Goal: Task Accomplishment & Management: Schedule a visit

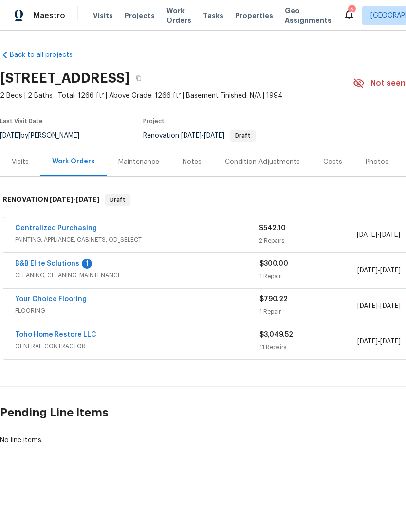
click at [24, 228] on link "Centralized Purchasing" at bounding box center [56, 228] width 82 height 7
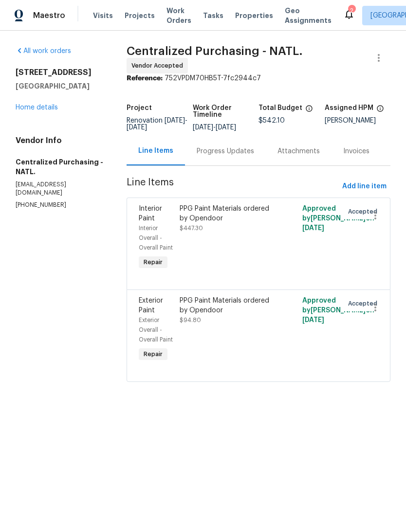
click at [243, 315] on div "PPG Paint Materials ordered by Opendoor" at bounding box center [227, 305] width 96 height 19
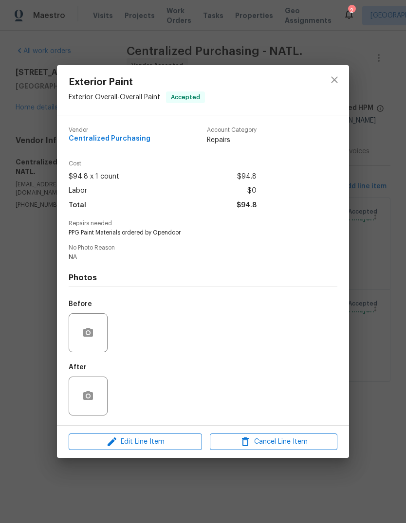
click at [33, 276] on div "Exterior Paint Exterior Overall - Overall Paint Accepted Vendor Centralized Pur…" at bounding box center [203, 261] width 406 height 523
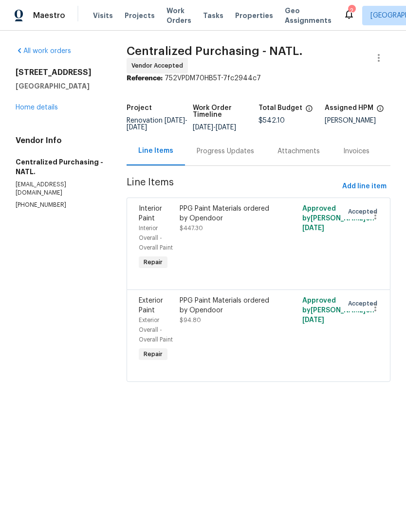
click at [253, 216] on div "PPG Paint Materials ordered by Opendoor" at bounding box center [227, 213] width 96 height 19
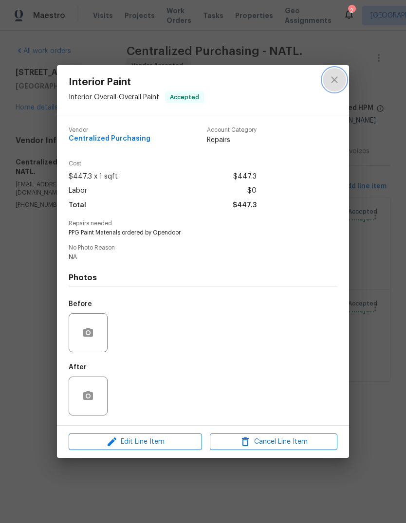
click at [340, 76] on button "close" at bounding box center [333, 79] width 23 height 23
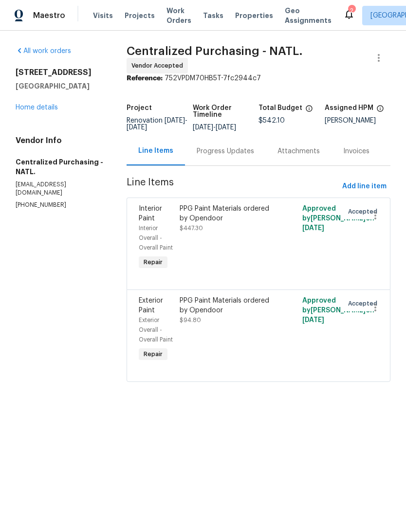
click at [34, 106] on link "Home details" at bounding box center [37, 107] width 42 height 7
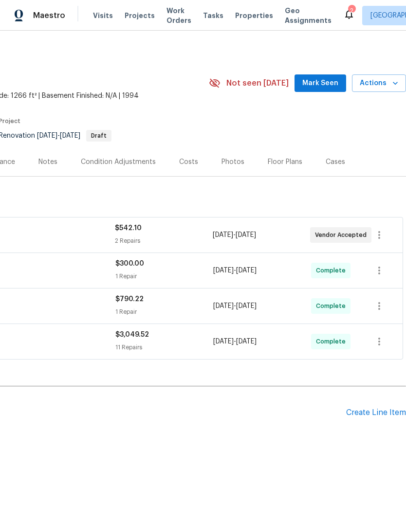
scroll to position [0, 144]
click at [389, 81] on span "Actions" at bounding box center [378, 83] width 38 height 12
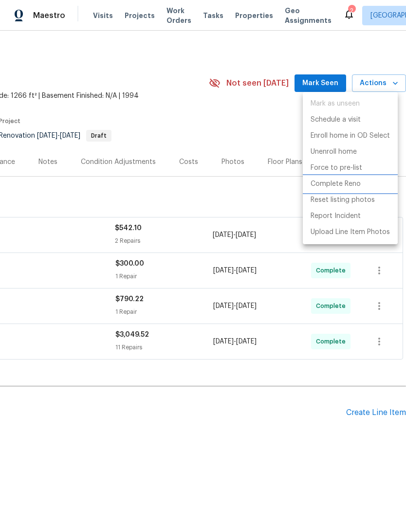
click at [362, 185] on li "Complete Reno" at bounding box center [350, 184] width 95 height 16
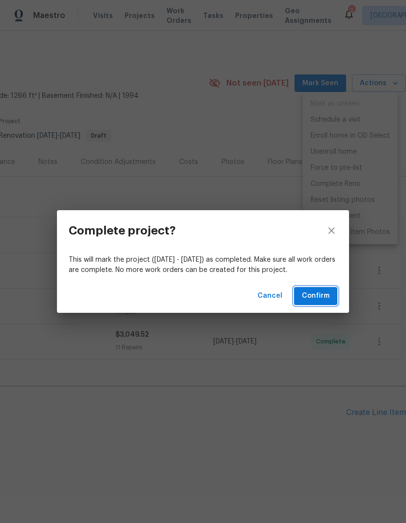
click at [322, 295] on span "Confirm" at bounding box center [316, 296] width 28 height 12
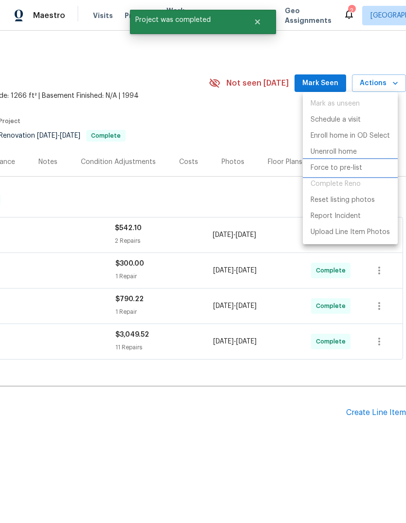
click at [363, 164] on li "Force to pre-list" at bounding box center [350, 168] width 95 height 16
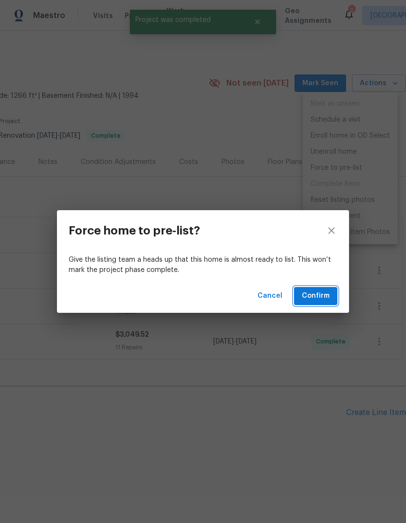
click at [319, 302] on span "Confirm" at bounding box center [316, 296] width 28 height 12
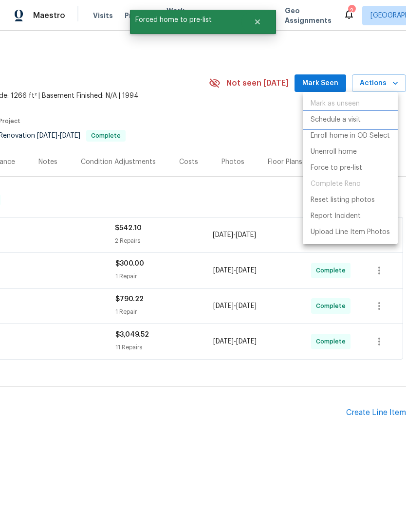
click at [362, 115] on li "Schedule a visit" at bounding box center [350, 120] width 95 height 16
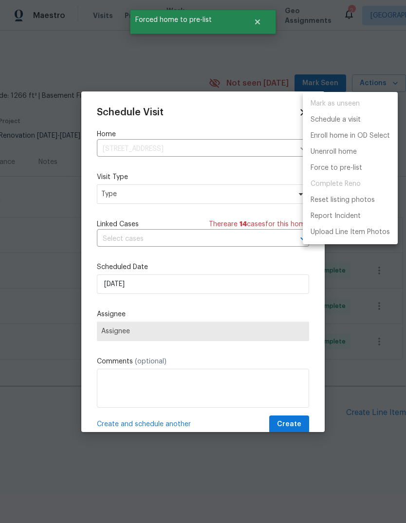
click at [250, 190] on div at bounding box center [203, 261] width 406 height 523
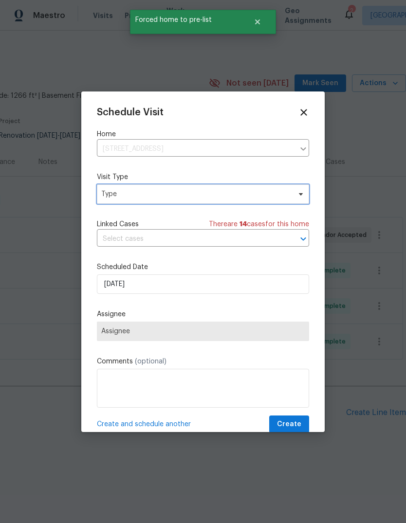
click at [294, 197] on span at bounding box center [299, 194] width 11 height 8
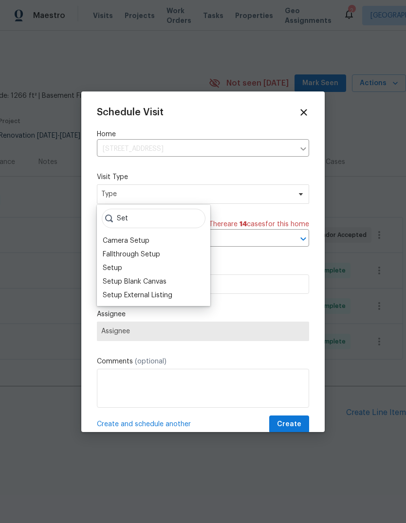
type input "Set"
click at [107, 272] on div "Setup" at bounding box center [112, 268] width 19 height 10
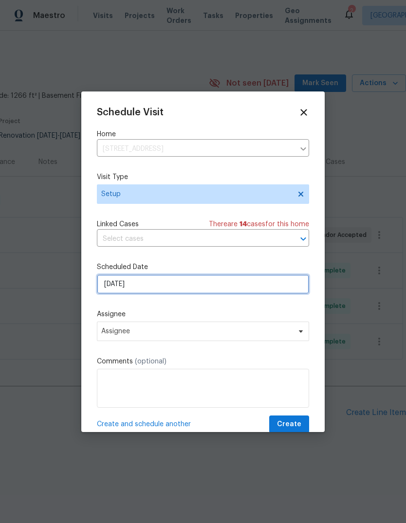
click at [109, 289] on input "[DATE]" at bounding box center [203, 283] width 212 height 19
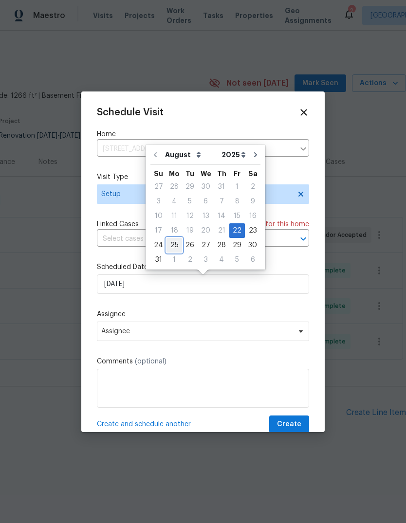
click at [168, 247] on div "25" at bounding box center [174, 245] width 16 height 14
type input "[DATE]"
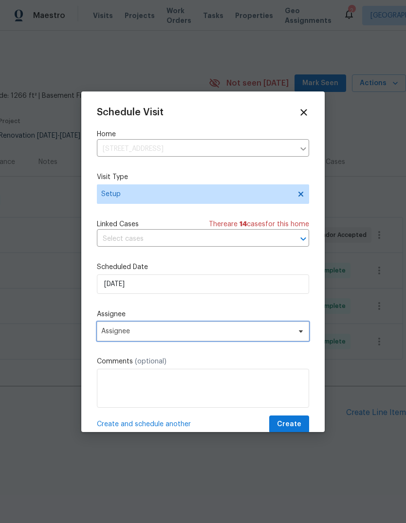
click at [110, 335] on span "Assignee" at bounding box center [196, 331] width 191 height 8
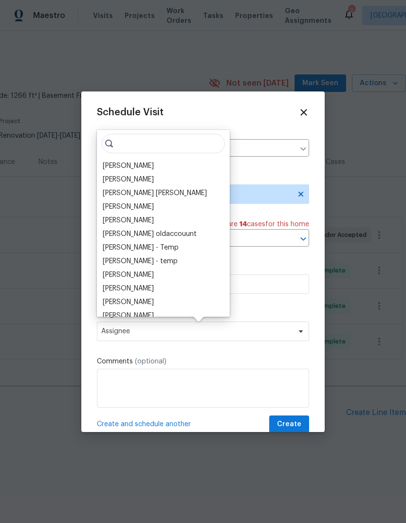
click at [110, 166] on div "[PERSON_NAME]" at bounding box center [128, 166] width 51 height 10
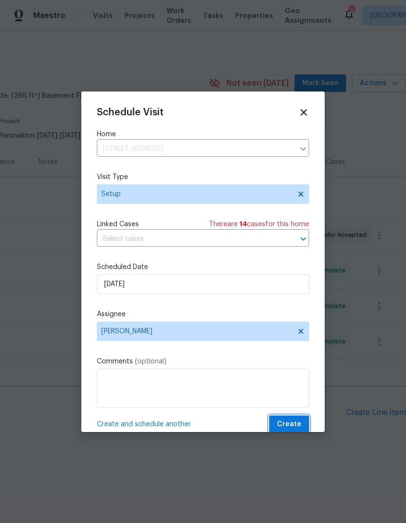
click at [294, 425] on span "Create" at bounding box center [289, 424] width 24 height 12
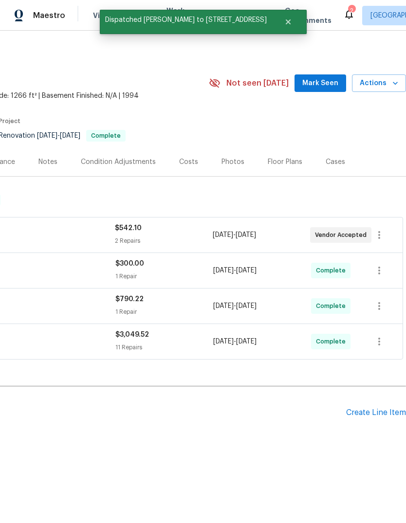
click at [331, 80] on span "Mark Seen" at bounding box center [320, 83] width 36 height 12
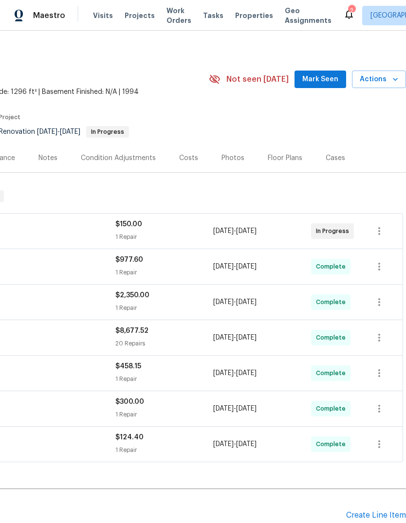
scroll to position [4, 144]
click at [392, 80] on icon "button" at bounding box center [395, 79] width 10 height 10
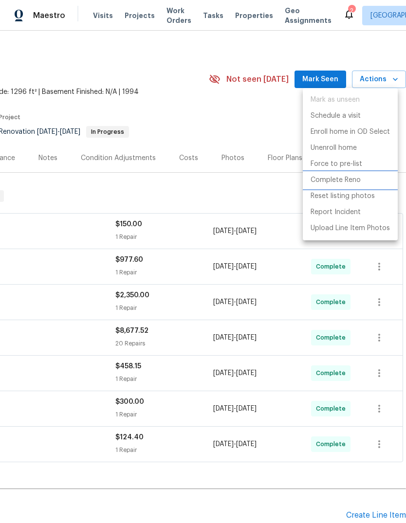
click at [364, 179] on li "Complete Reno" at bounding box center [350, 180] width 95 height 16
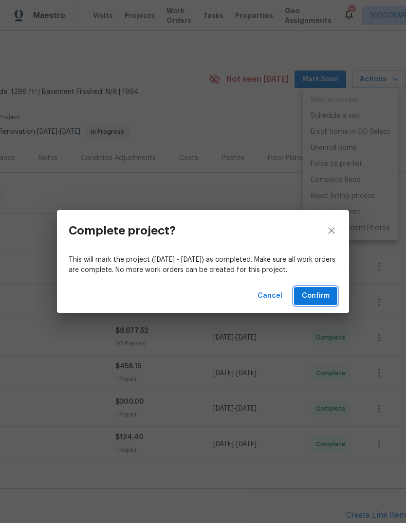
click at [315, 293] on span "Confirm" at bounding box center [316, 296] width 28 height 12
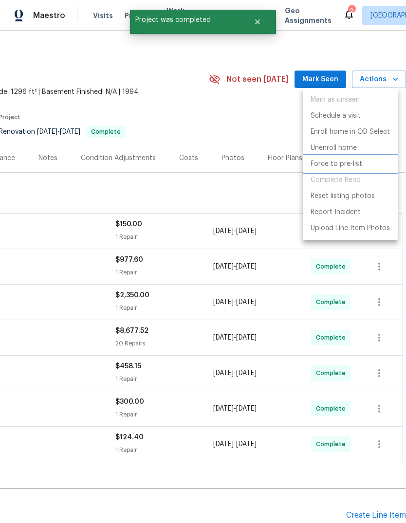
click at [361, 162] on li "Force to pre-list" at bounding box center [350, 164] width 95 height 16
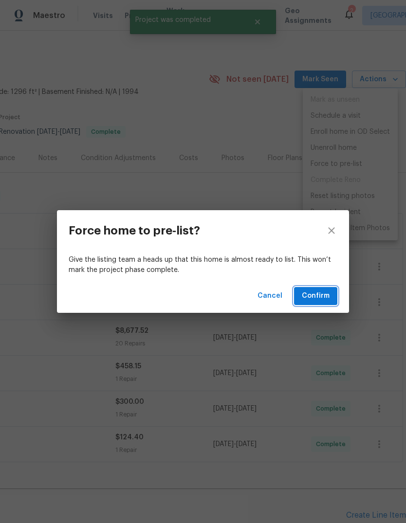
click at [322, 295] on span "Confirm" at bounding box center [316, 296] width 28 height 12
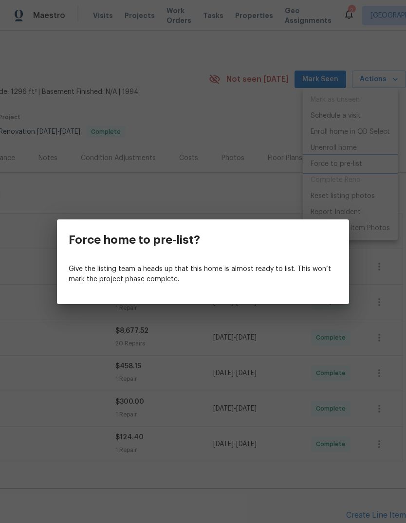
click at [392, 72] on div "Force home to pre-list? Give the listing team a heads up that this home is almo…" at bounding box center [203, 261] width 406 height 523
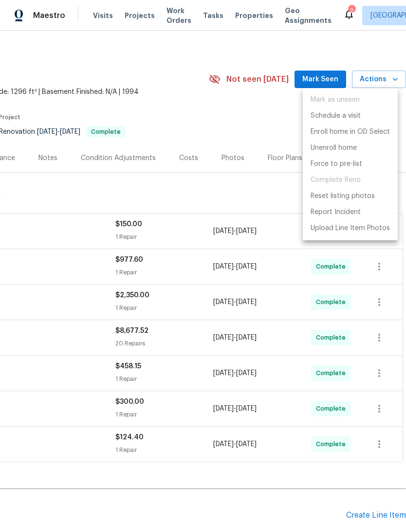
click at [389, 77] on div at bounding box center [203, 261] width 406 height 523
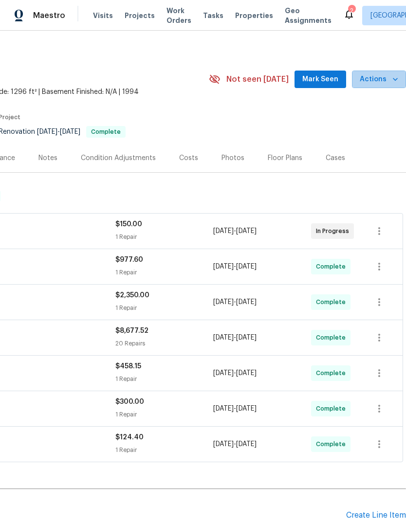
click at [392, 79] on icon "button" at bounding box center [395, 79] width 10 height 10
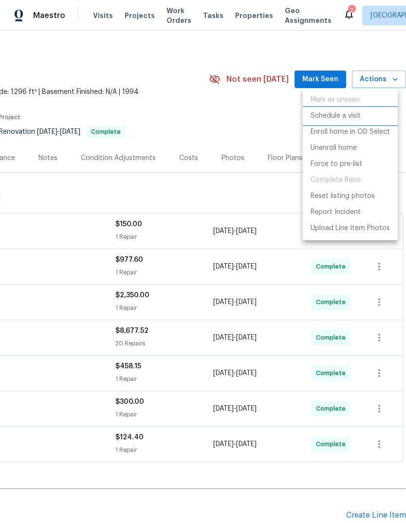
click at [356, 113] on p "Schedule a visit" at bounding box center [335, 116] width 50 height 10
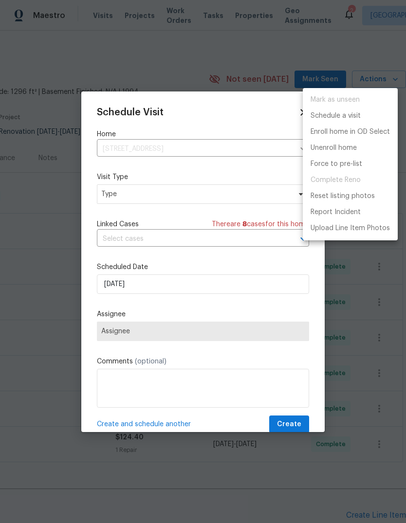
click at [230, 195] on div at bounding box center [203, 261] width 406 height 523
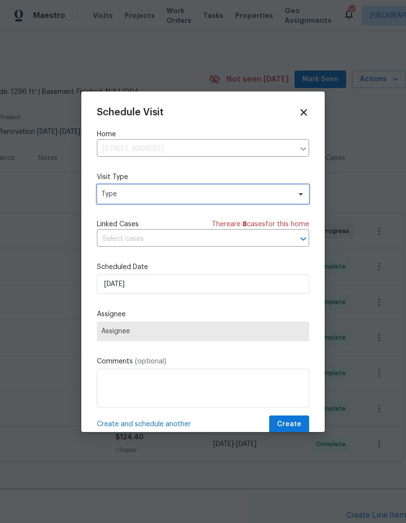
click at [120, 185] on span "Type" at bounding box center [203, 193] width 212 height 19
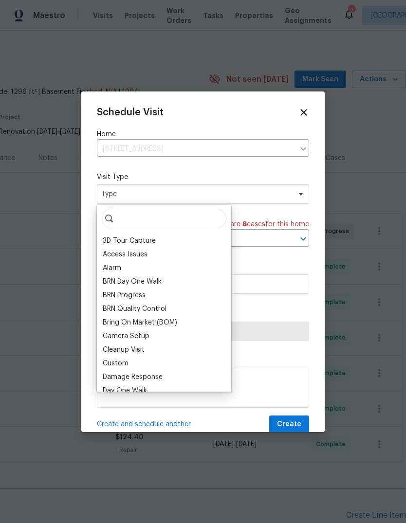
click at [120, 184] on div "Visit Type Type" at bounding box center [203, 188] width 212 height 32
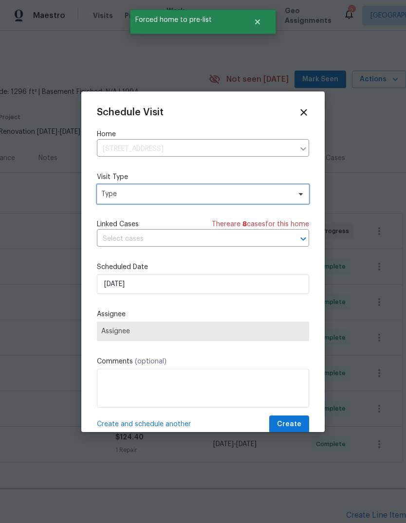
click at [119, 202] on span "Type" at bounding box center [203, 193] width 212 height 19
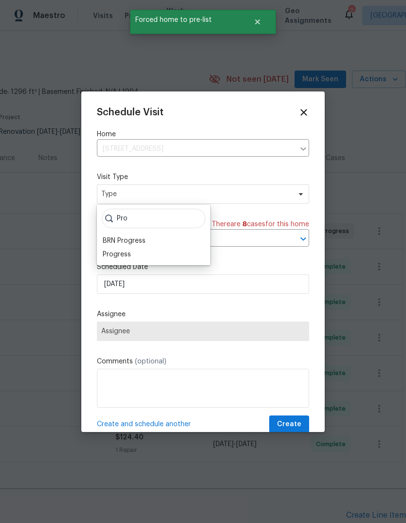
type input "Pro"
click at [108, 258] on div "Progress" at bounding box center [117, 255] width 28 height 10
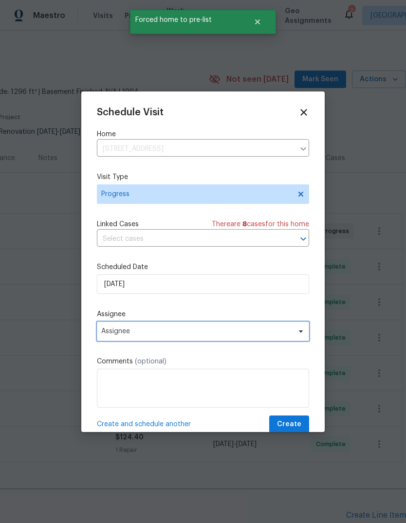
click at [107, 331] on span "Assignee" at bounding box center [196, 331] width 191 height 8
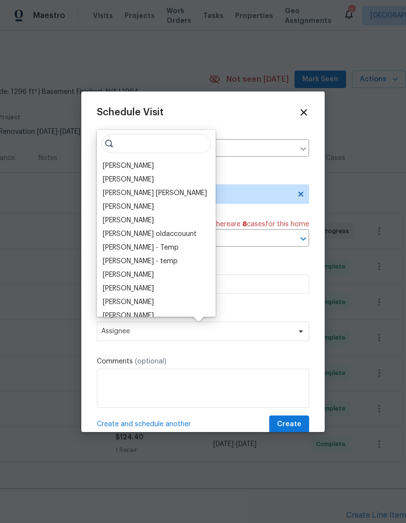
click at [117, 168] on div "[PERSON_NAME]" at bounding box center [128, 166] width 51 height 10
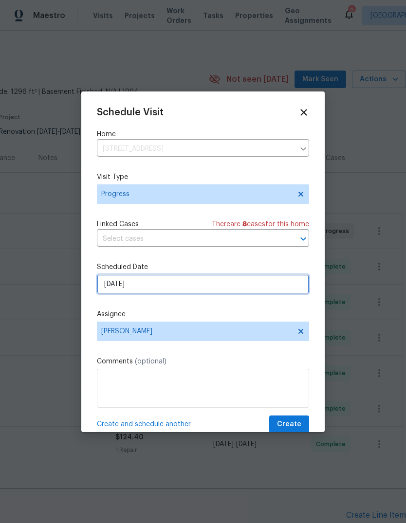
click at [108, 288] on input "[DATE]" at bounding box center [203, 283] width 212 height 19
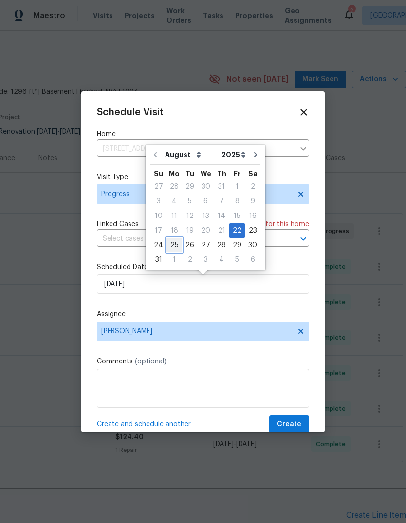
click at [171, 247] on div "25" at bounding box center [174, 245] width 16 height 14
type input "[DATE]"
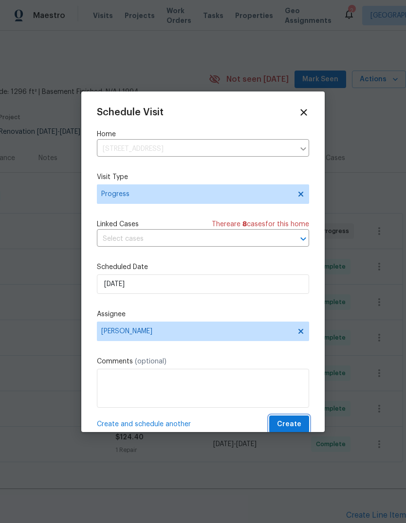
click at [291, 421] on span "Create" at bounding box center [289, 424] width 24 height 12
